Goal: Navigation & Orientation: Find specific page/section

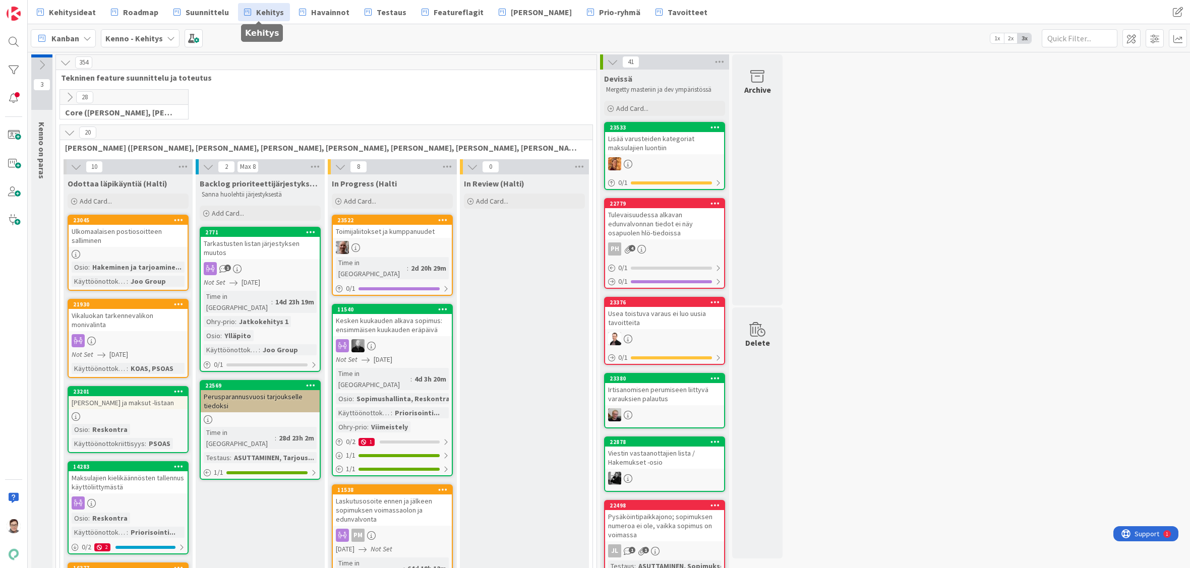
click at [256, 13] on span "Kehitys" at bounding box center [270, 12] width 28 height 12
click at [214, 13] on span "Suunnittelu" at bounding box center [207, 12] width 43 height 12
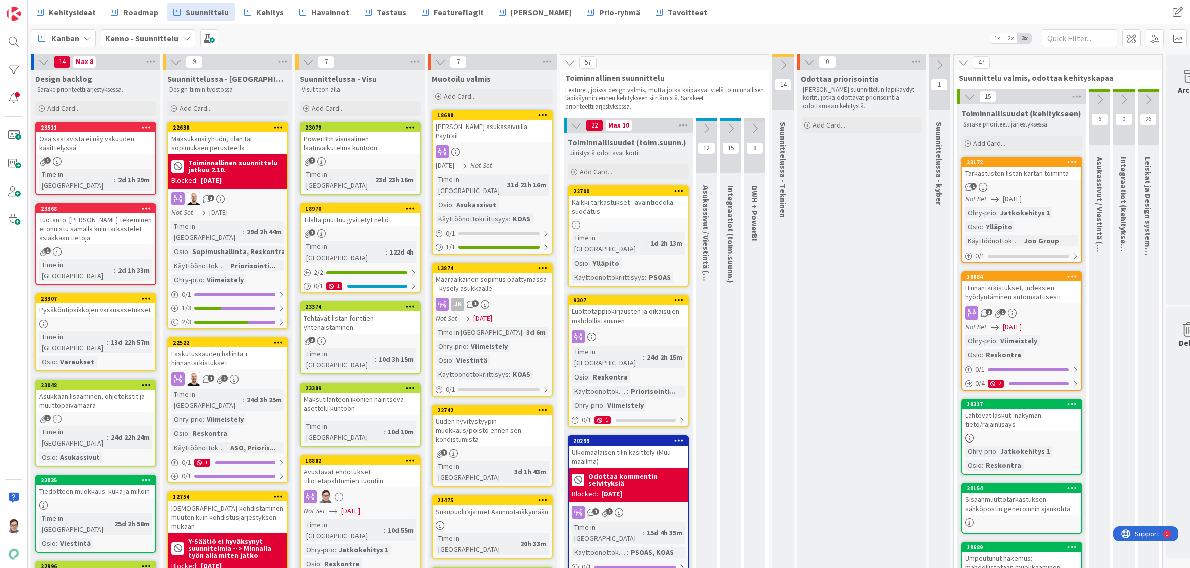
click at [1010, 291] on div "Hinnantarkistukset, indeksien hyödyntäminen automaattisesti" at bounding box center [1021, 292] width 119 height 22
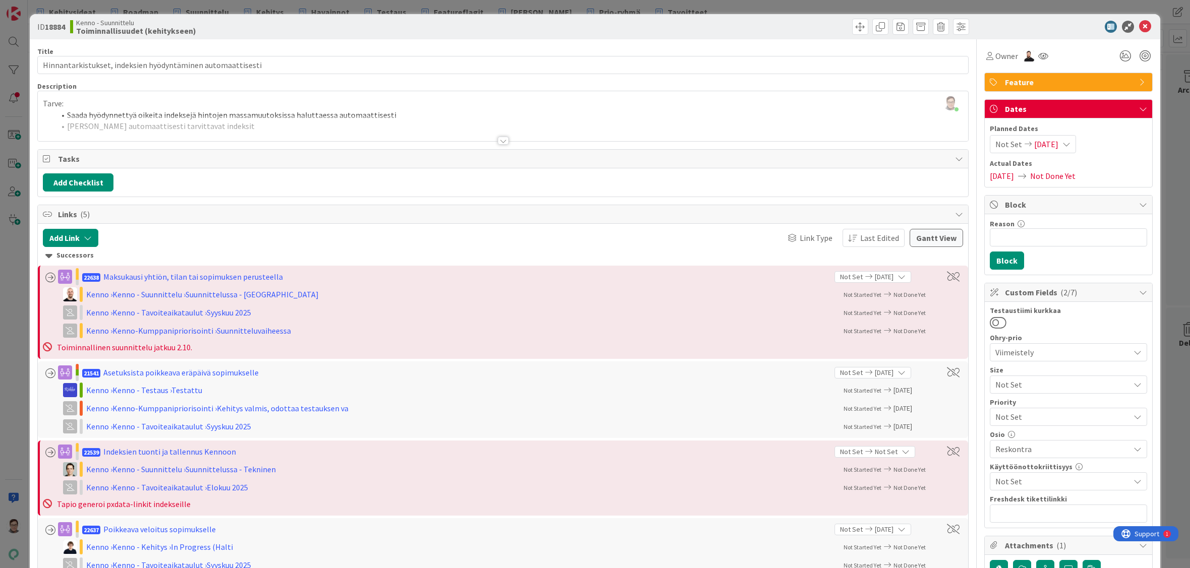
click at [417, 551] on div "Kenno › [PERSON_NAME] › In Progress (Halti Not Started Yet Not Done Yet" at bounding box center [500, 547] width 875 height 15
click at [1139, 26] on icon at bounding box center [1145, 27] width 12 height 12
